Goal: Task Accomplishment & Management: Use online tool/utility

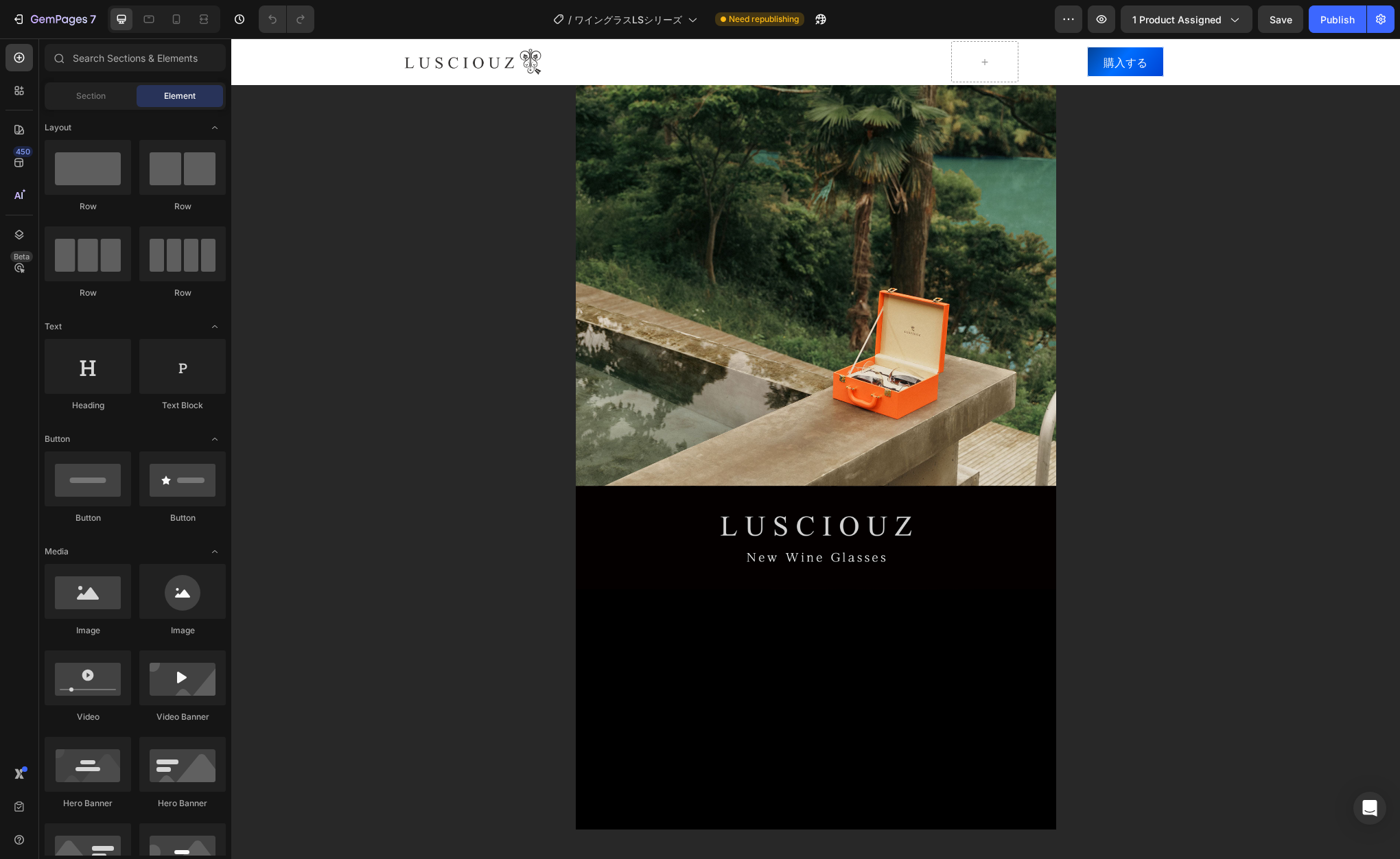
click at [1398, 17] on div "7 Version history / ワイングラスLSシリーズ Need republishing Preview 1 product assigned S…" at bounding box center [700, 20] width 1400 height 39
click at [1379, 13] on icon "button" at bounding box center [1381, 19] width 14 height 14
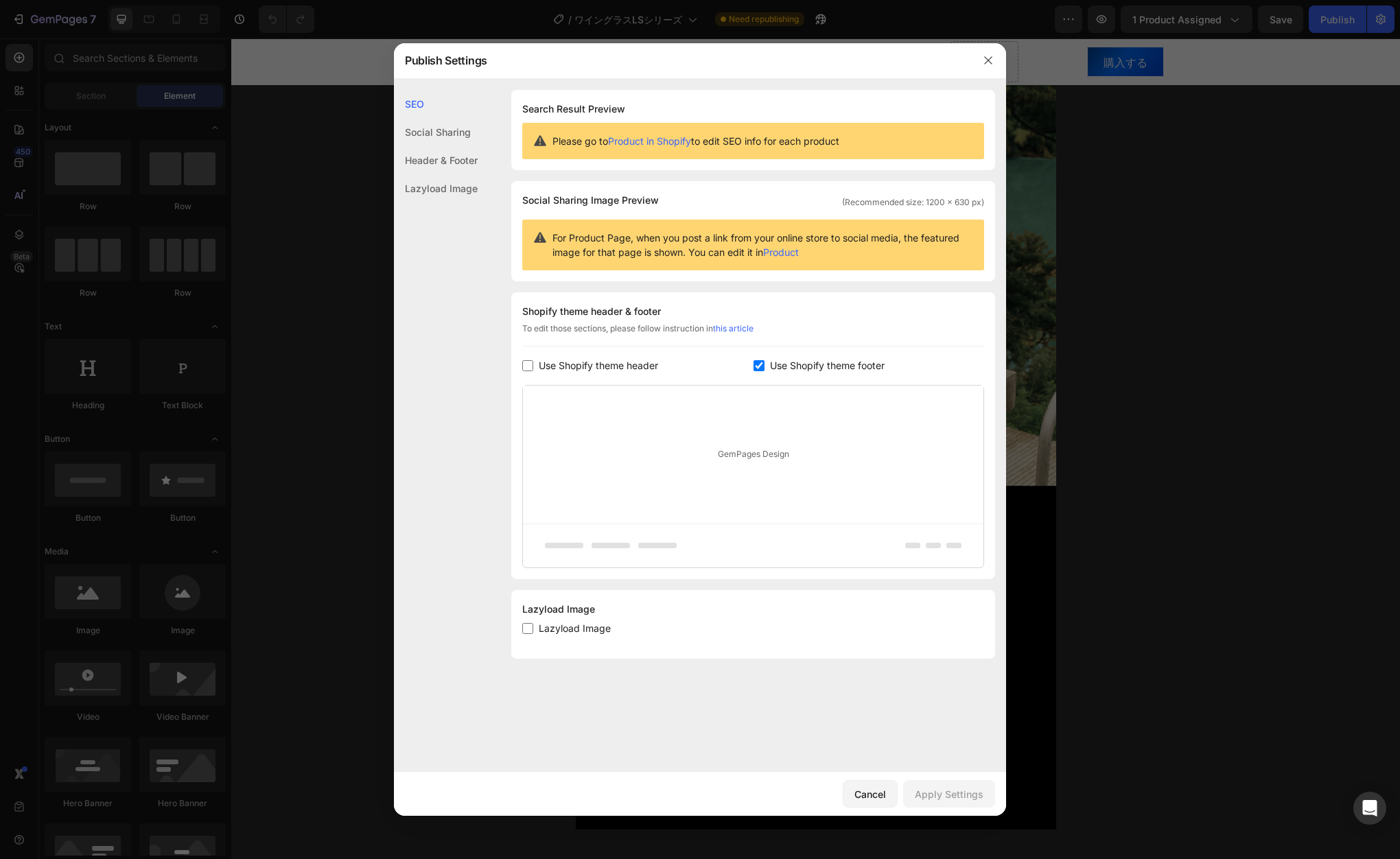
drag, startPoint x: 451, startPoint y: 342, endPoint x: 395, endPoint y: 318, distance: 60.9
click at [395, 318] on div "SEO Social Sharing Header & Footer Lazyload Image" at bounding box center [436, 476] width 84 height 774
drag, startPoint x: 522, startPoint y: 609, endPoint x: 563, endPoint y: 609, distance: 41.0
click at [563, 609] on div "Lazyload Image" at bounding box center [753, 610] width 462 height 16
copy div "Lazyload"
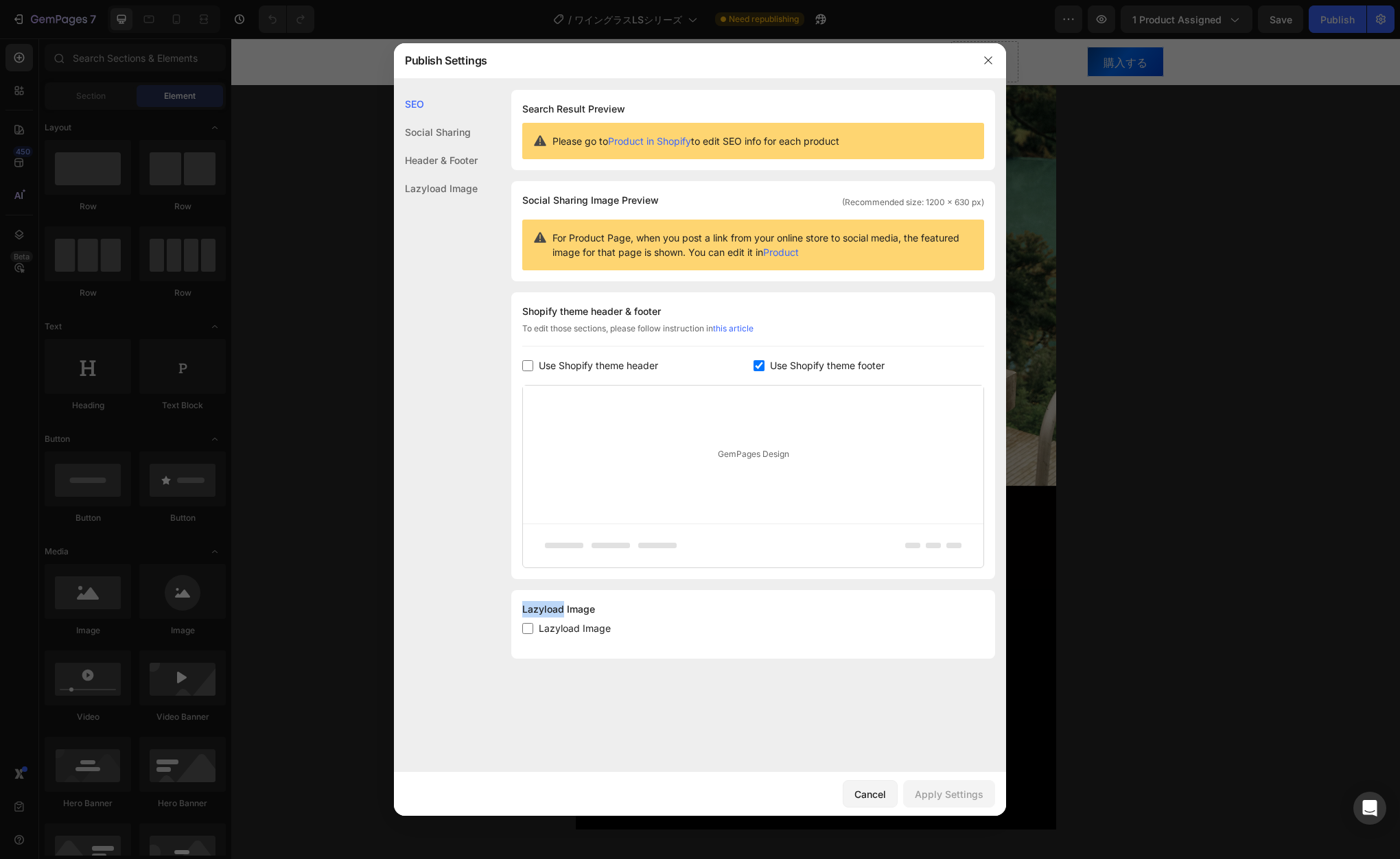
click at [580, 632] on span "Lazyload Image" at bounding box center [575, 629] width 72 height 16
click at [528, 626] on input "checkbox" at bounding box center [527, 628] width 11 height 11
checkbox input "true"
click at [947, 790] on div "Apply Settings" at bounding box center [950, 795] width 69 height 15
drag, startPoint x: 983, startPoint y: 64, endPoint x: 751, endPoint y: 26, distance: 235.1
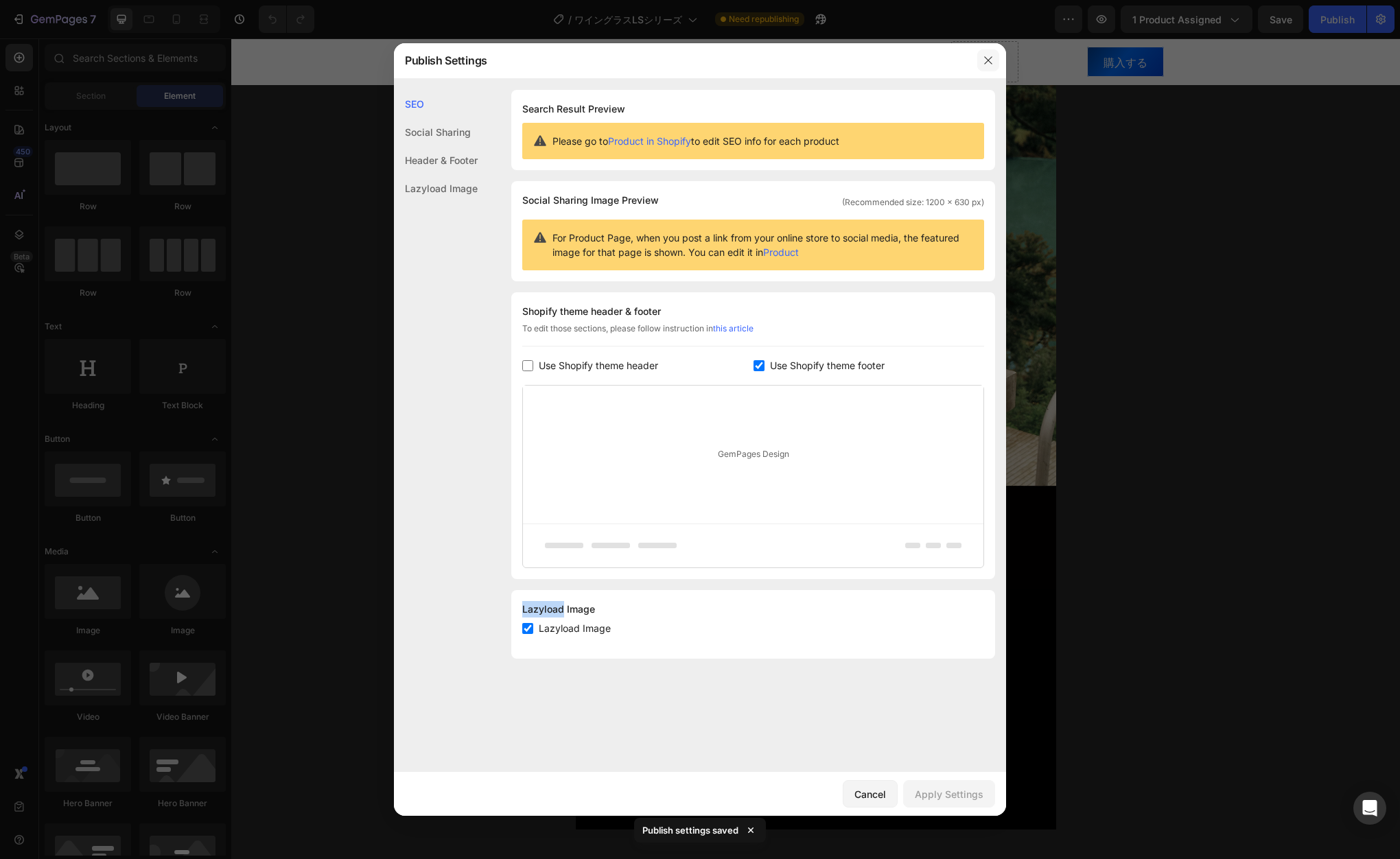
click at [983, 64] on button "button" at bounding box center [988, 60] width 22 height 22
